Goal: Find specific page/section: Find specific page/section

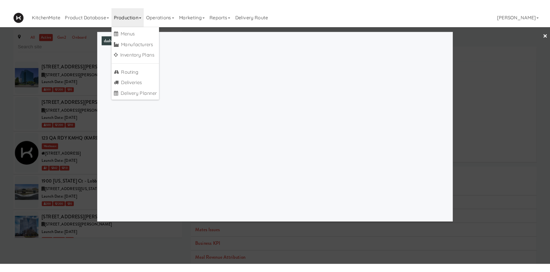
scroll to position [1840, 0]
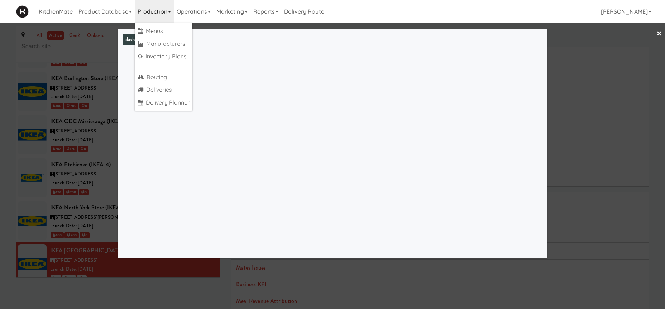
click at [88, 167] on div at bounding box center [332, 154] width 665 height 309
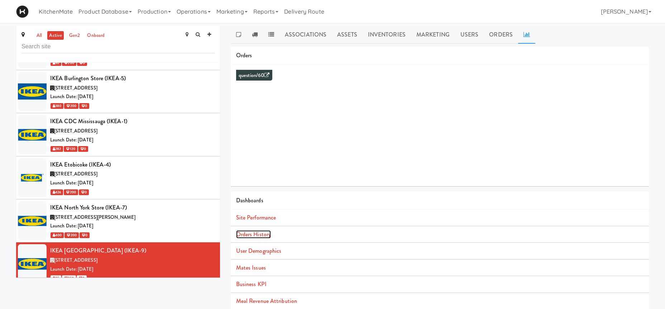
click at [258, 236] on link "Orders History" at bounding box center [253, 234] width 35 height 8
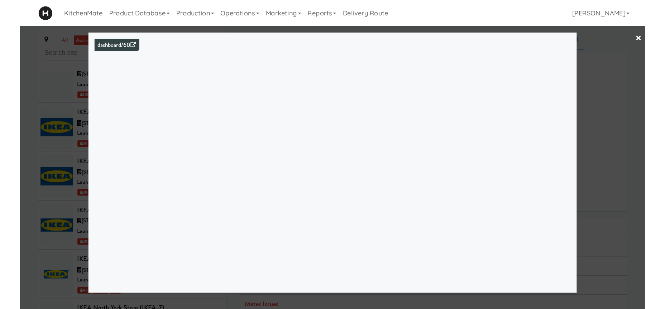
scroll to position [1840, 0]
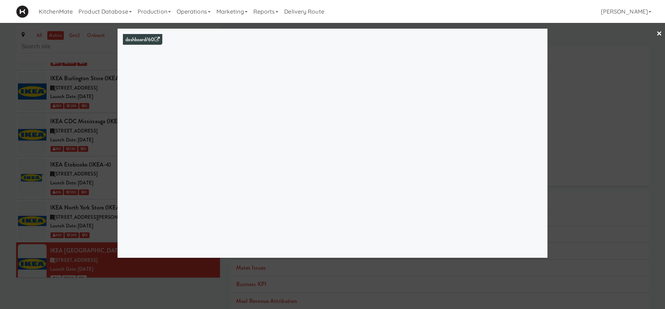
click at [72, 132] on div at bounding box center [332, 154] width 665 height 309
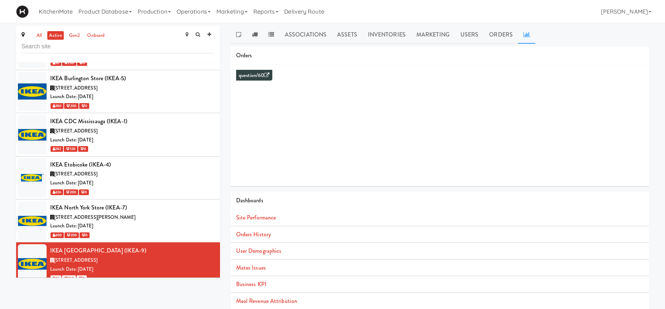
click at [158, 299] on div "382 Yonge St, Toronto ON" at bounding box center [132, 303] width 164 height 9
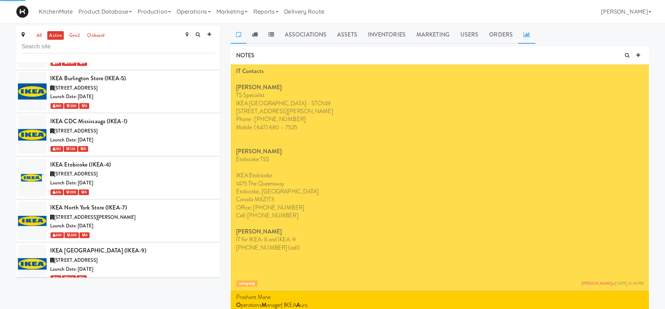
click at [523, 37] on icon at bounding box center [526, 35] width 6 height 6
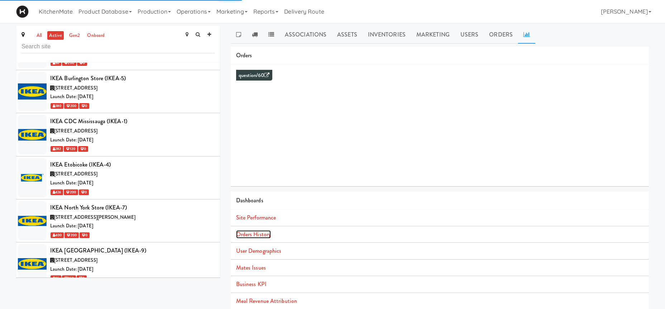
click at [251, 233] on link "Orders History" at bounding box center [253, 234] width 35 height 8
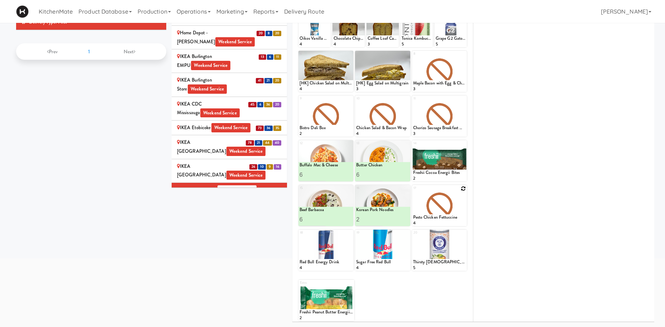
scroll to position [19, 0]
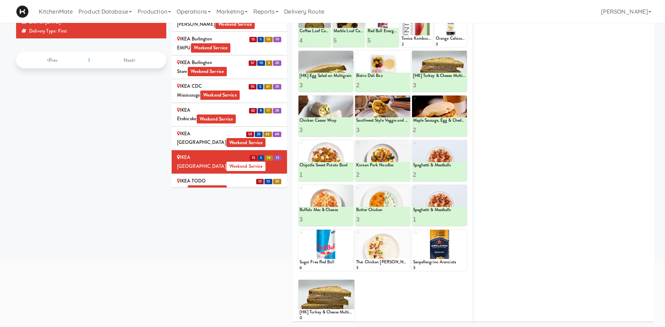
scroll to position [19, 0]
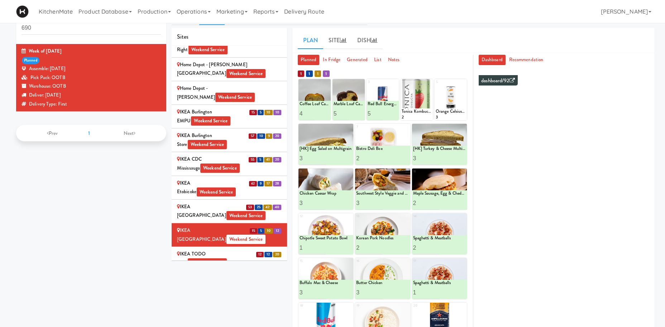
click at [238, 250] on div "IKEA TODO Store Weekend Service" at bounding box center [229, 259] width 105 height 18
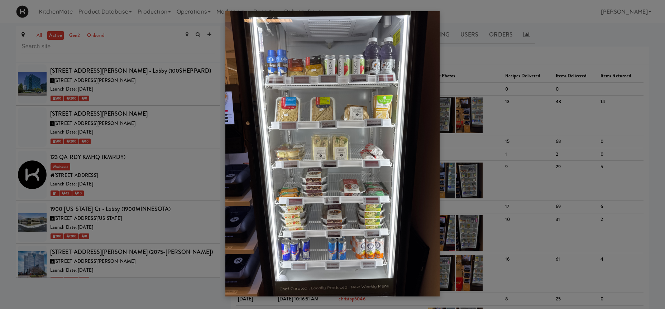
scroll to position [1928, 0]
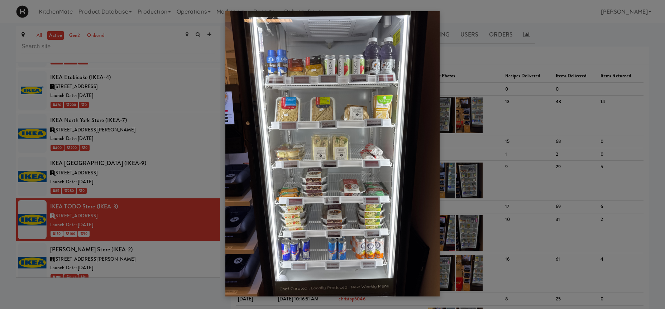
click at [121, 202] on div at bounding box center [332, 154] width 665 height 309
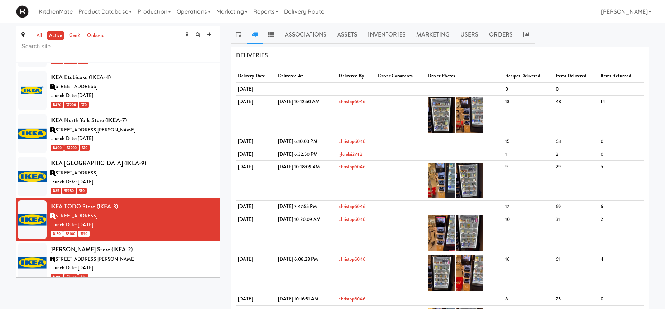
click at [139, 159] on div at bounding box center [332, 154] width 665 height 309
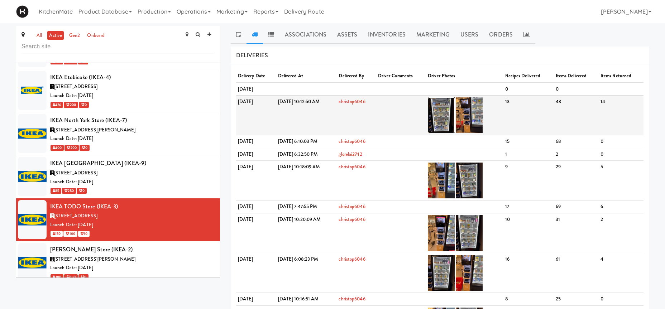
click at [455, 109] on img at bounding box center [441, 115] width 27 height 36
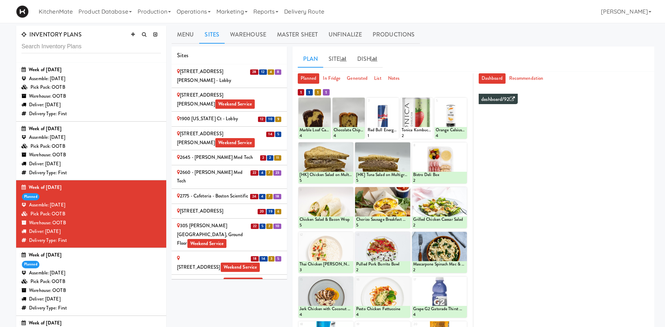
scroll to position [791, 0]
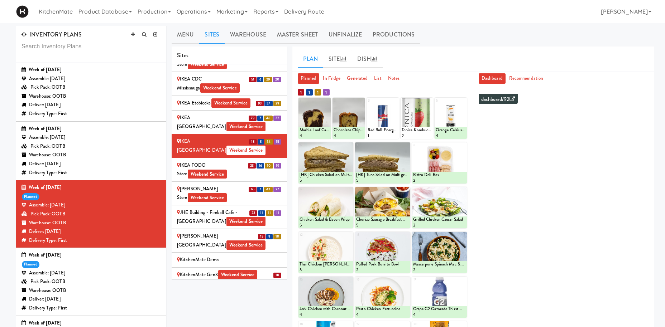
click at [214, 161] on div "IKEA TODO Store Weekend Service" at bounding box center [229, 170] width 105 height 18
